Goal: Transaction & Acquisition: Purchase product/service

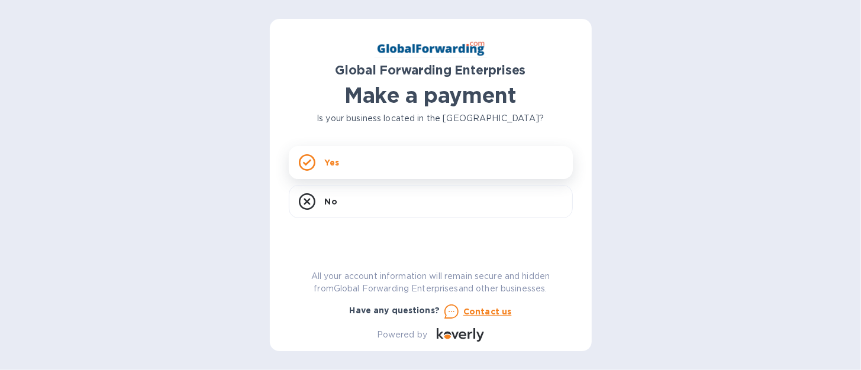
click at [333, 167] on p "Yes" at bounding box center [332, 163] width 14 height 12
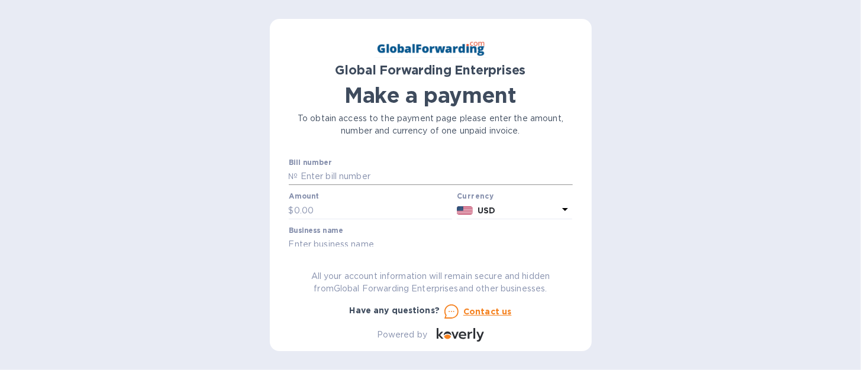
click at [341, 176] on input "text" at bounding box center [435, 177] width 274 height 18
type input "79700405"
click at [316, 214] on input "text" at bounding box center [373, 211] width 159 height 18
type input "490.84"
drag, startPoint x: 572, startPoint y: 176, endPoint x: 573, endPoint y: 195, distance: 18.3
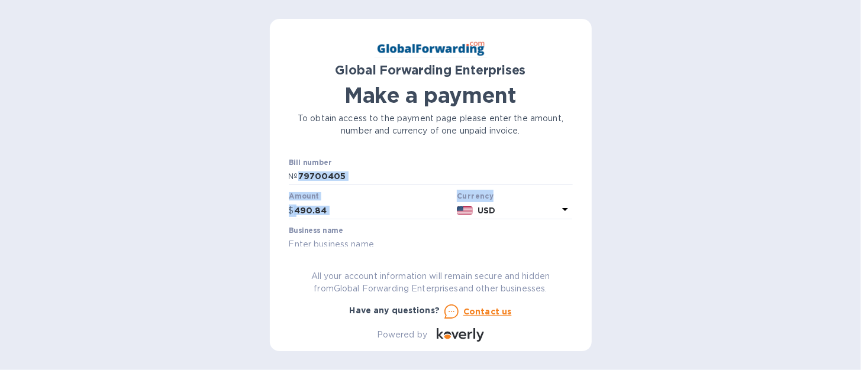
click at [573, 195] on div "Global Forwarding Enterprises Make a payment To obtain access to the payment pa…" at bounding box center [431, 185] width 322 height 332
click at [567, 231] on div "Business name" at bounding box center [431, 240] width 284 height 27
click at [561, 206] on icon at bounding box center [565, 209] width 14 height 14
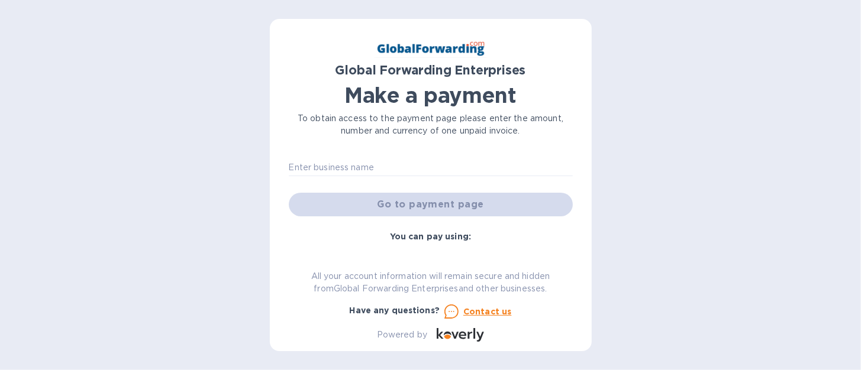
click at [469, 205] on div "Go to payment page" at bounding box center [430, 204] width 289 height 28
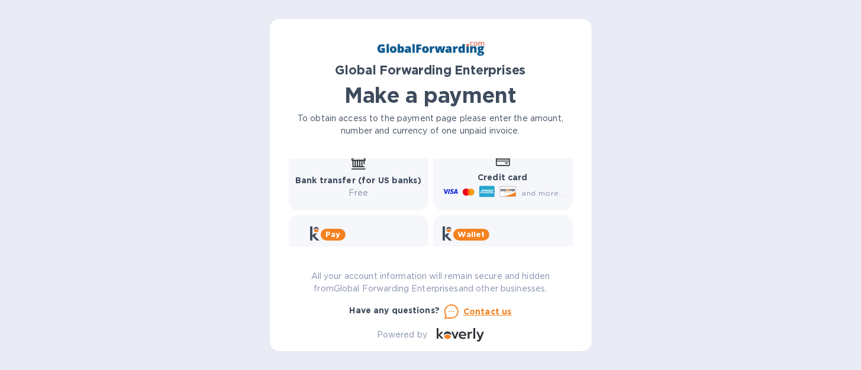
scroll to position [163, 0]
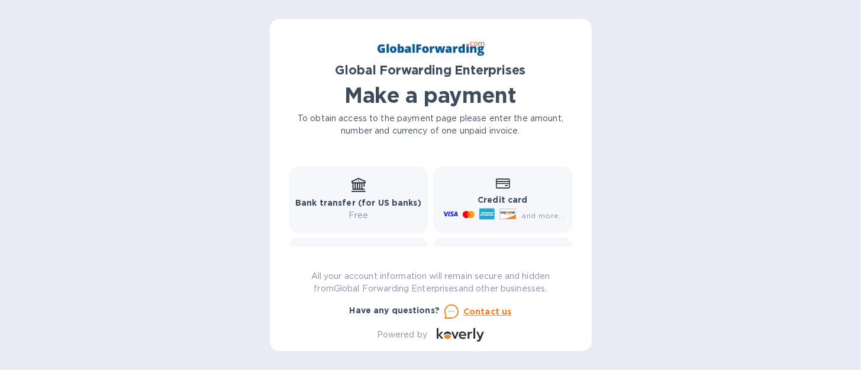
click at [490, 211] on icon at bounding box center [486, 214] width 15 height 11
click at [505, 195] on b "Credit card" at bounding box center [502, 199] width 50 height 9
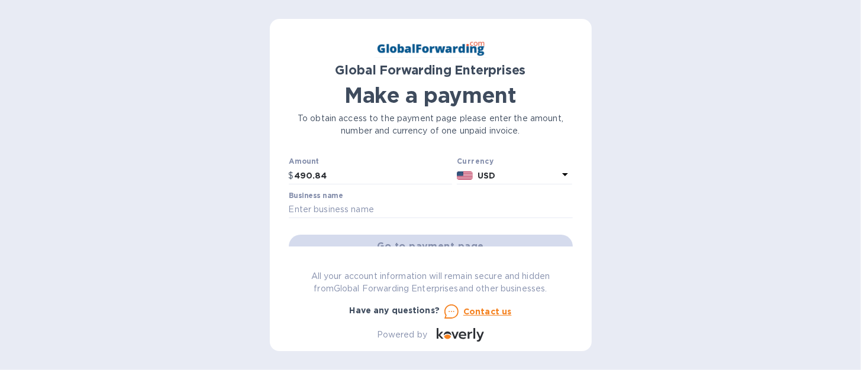
scroll to position [0, 0]
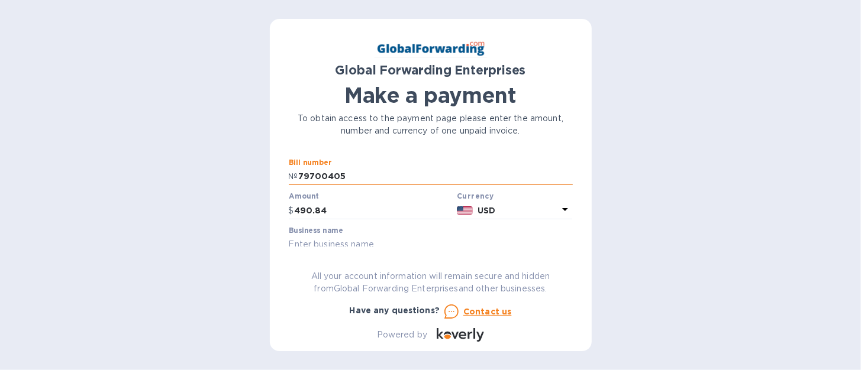
click at [351, 176] on input "79700405" at bounding box center [435, 177] width 274 height 18
click at [562, 211] on icon at bounding box center [565, 209] width 6 height 3
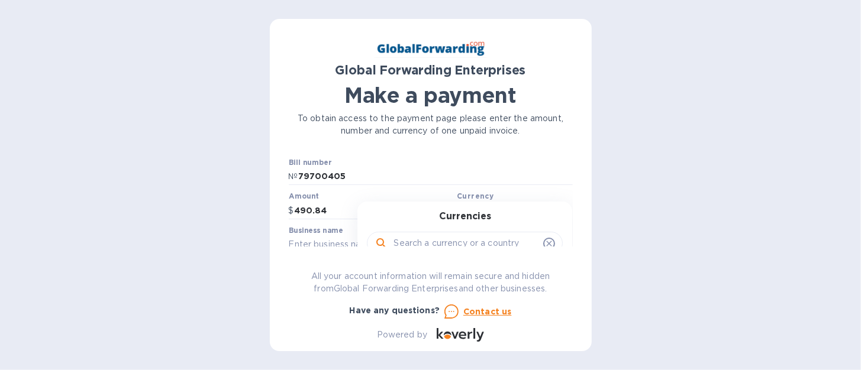
click at [480, 219] on h3 "Currencies" at bounding box center [465, 216] width 52 height 11
drag, startPoint x: 453, startPoint y: 243, endPoint x: 480, endPoint y: 242, distance: 27.2
click at [456, 243] on input "text" at bounding box center [465, 244] width 145 height 18
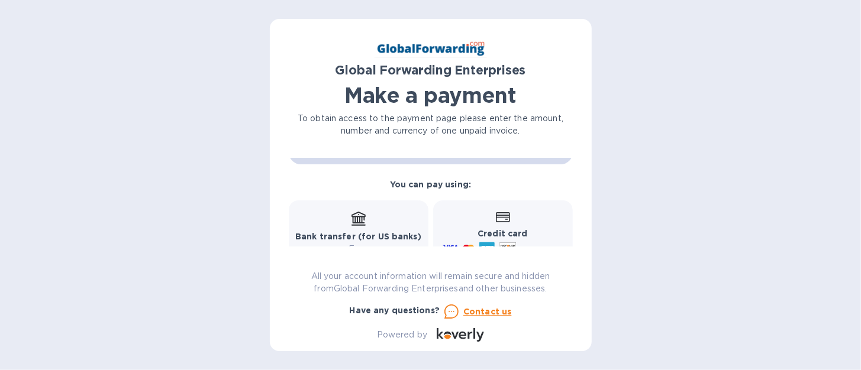
scroll to position [150, 0]
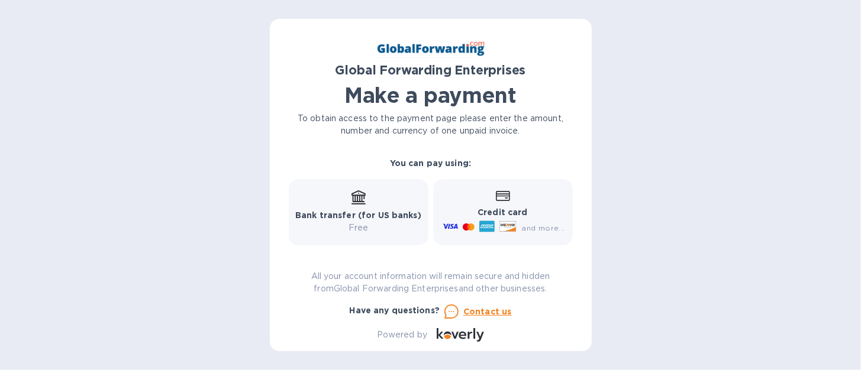
click at [478, 209] on b "Credit card" at bounding box center [502, 212] width 50 height 9
click at [754, 59] on div "Global Forwarding Enterprises Make a payment To obtain access to the payment pa…" at bounding box center [430, 185] width 861 height 370
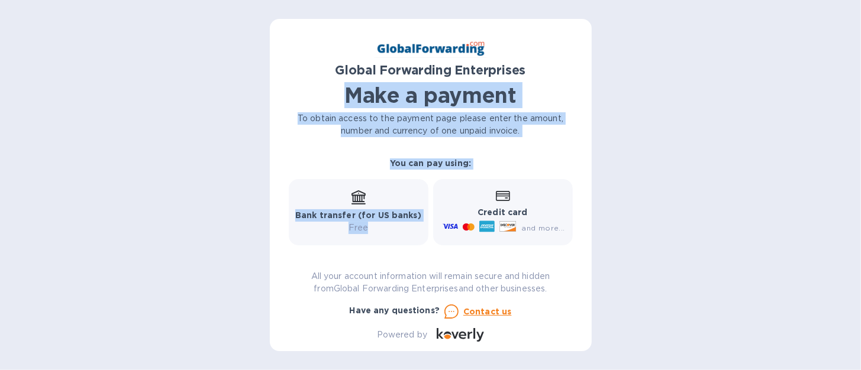
drag, startPoint x: 572, startPoint y: 202, endPoint x: 587, endPoint y: 37, distance: 166.3
click at [587, 37] on div "Global Forwarding Enterprises Make a payment To obtain access to the payment pa…" at bounding box center [431, 185] width 322 height 332
click at [655, 66] on div "Global Forwarding Enterprises Make a payment To obtain access to the payment pa…" at bounding box center [430, 185] width 861 height 370
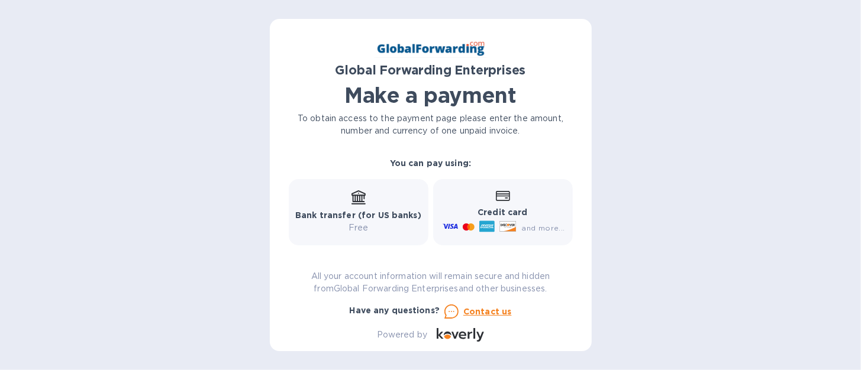
click at [671, 63] on div "Global Forwarding Enterprises Make a payment To obtain access to the payment pa…" at bounding box center [430, 185] width 861 height 370
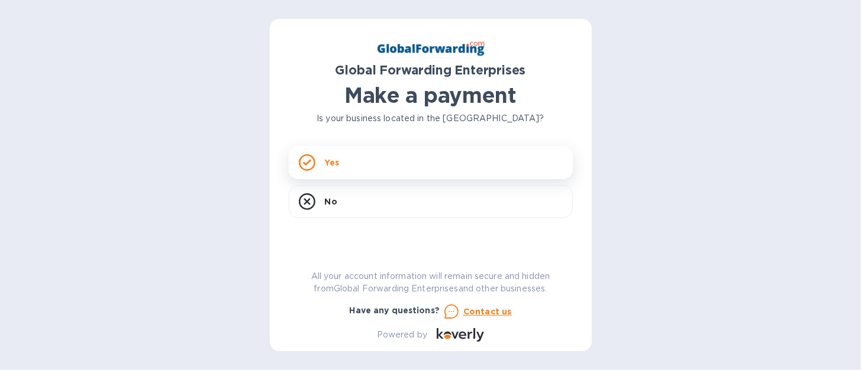
click at [340, 163] on div "Yes" at bounding box center [431, 162] width 284 height 33
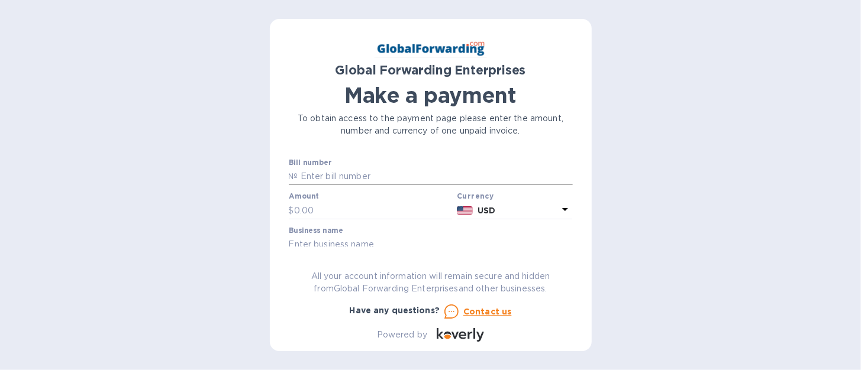
click at [291, 178] on p "№" at bounding box center [293, 176] width 9 height 12
click at [293, 174] on p "№" at bounding box center [293, 176] width 9 height 12
click at [289, 174] on p "№" at bounding box center [293, 176] width 9 height 12
click at [290, 178] on p "№" at bounding box center [293, 176] width 9 height 12
click at [292, 176] on p "№" at bounding box center [293, 176] width 9 height 12
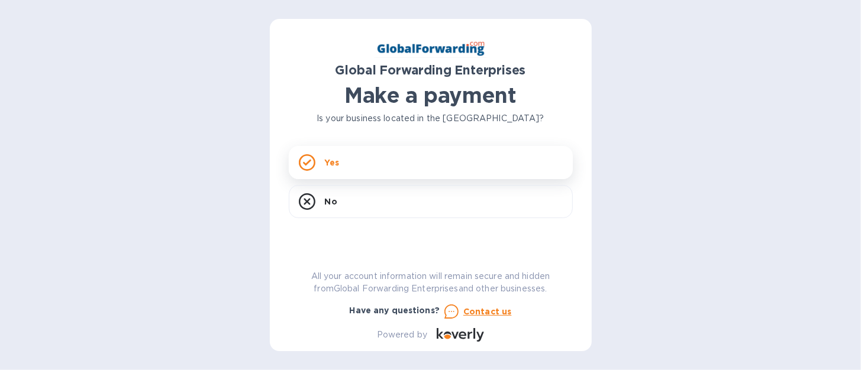
click at [340, 161] on div "Yes" at bounding box center [431, 162] width 284 height 33
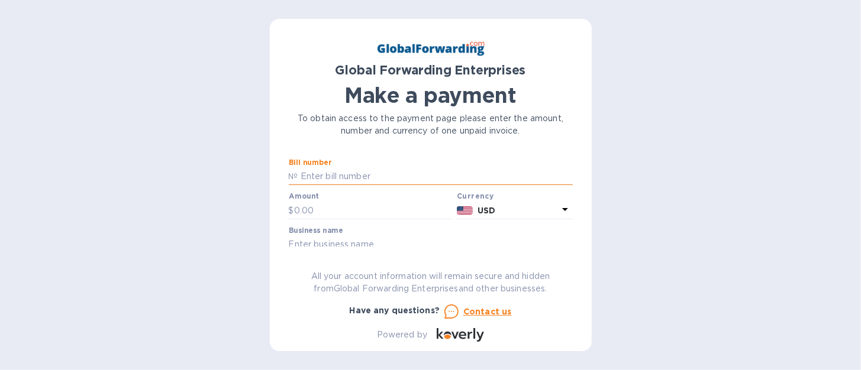
click at [318, 176] on input "text" at bounding box center [435, 177] width 274 height 18
type input "79700405"
click at [303, 206] on input "text" at bounding box center [373, 211] width 159 height 18
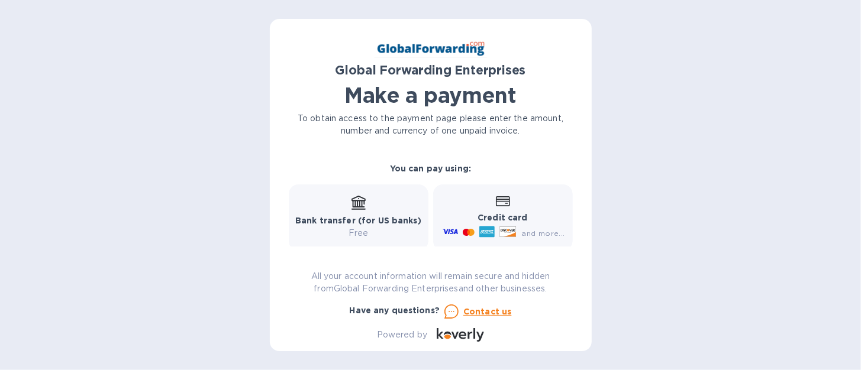
scroll to position [160, 0]
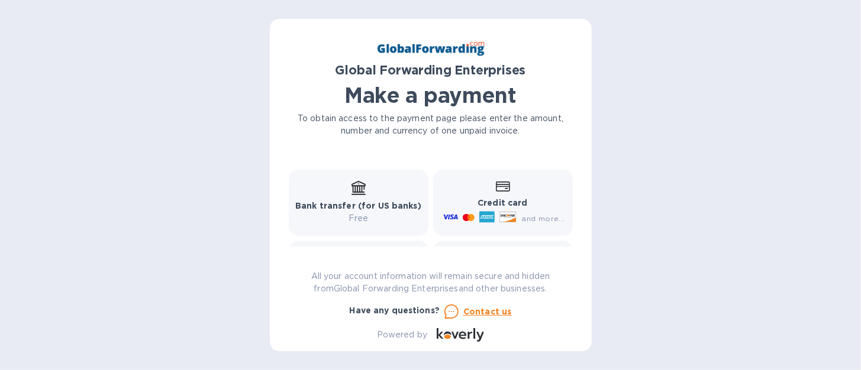
type input "490.84"
click at [503, 215] on icon at bounding box center [507, 217] width 17 height 11
click at [505, 192] on div "Credit card and more..." at bounding box center [502, 203] width 124 height 46
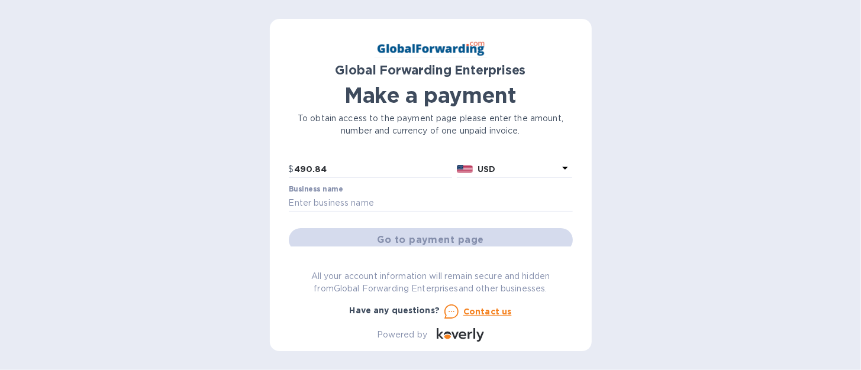
scroll to position [35, 0]
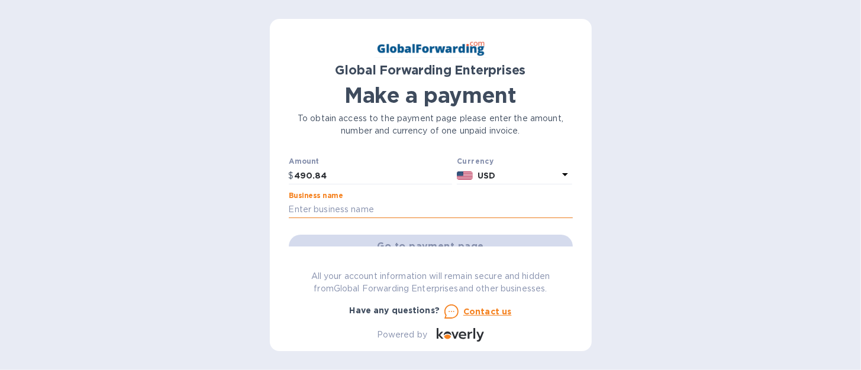
click at [304, 208] on input "text" at bounding box center [431, 210] width 284 height 18
type input "MASCOT METROPOLITAN INC."
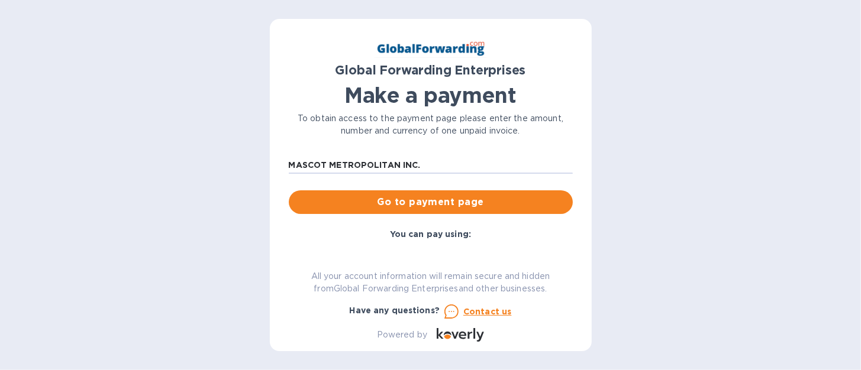
scroll to position [81, 0]
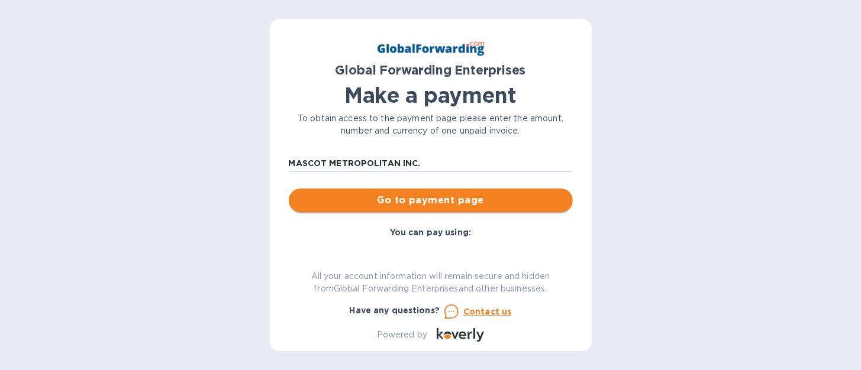
click at [456, 202] on span "Go to payment page" at bounding box center [430, 200] width 265 height 14
